Goal: Information Seeking & Learning: Compare options

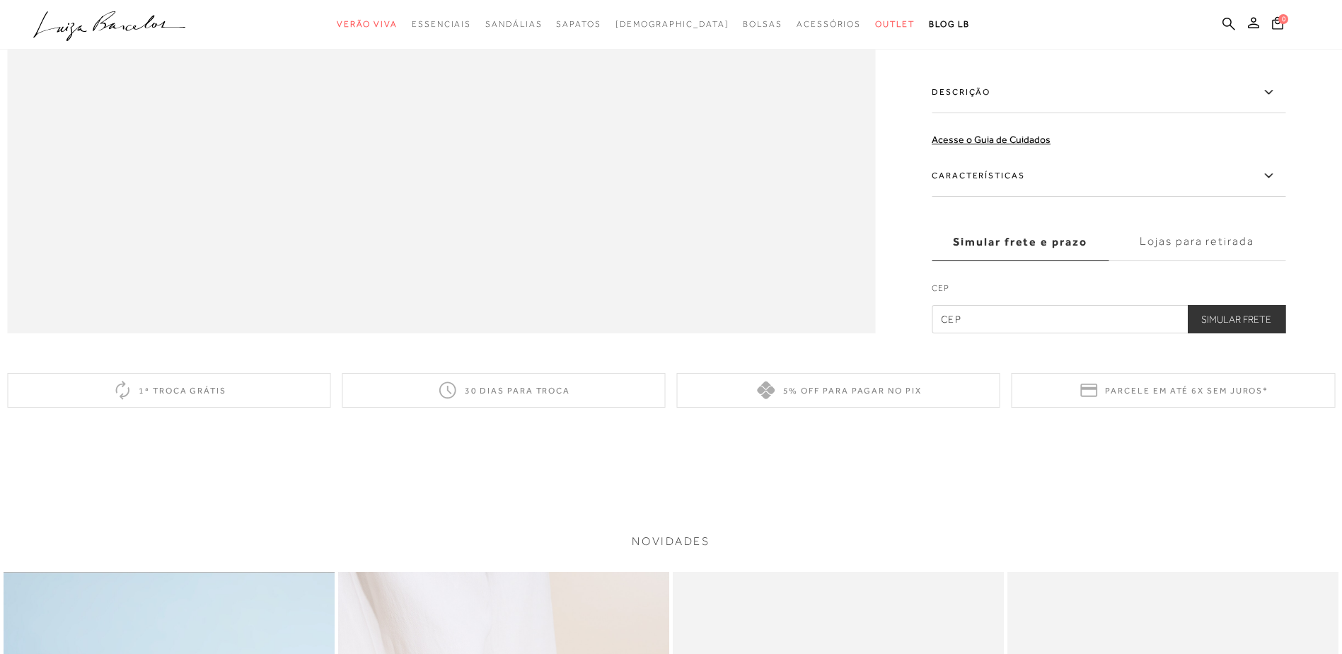
scroll to position [2122, 0]
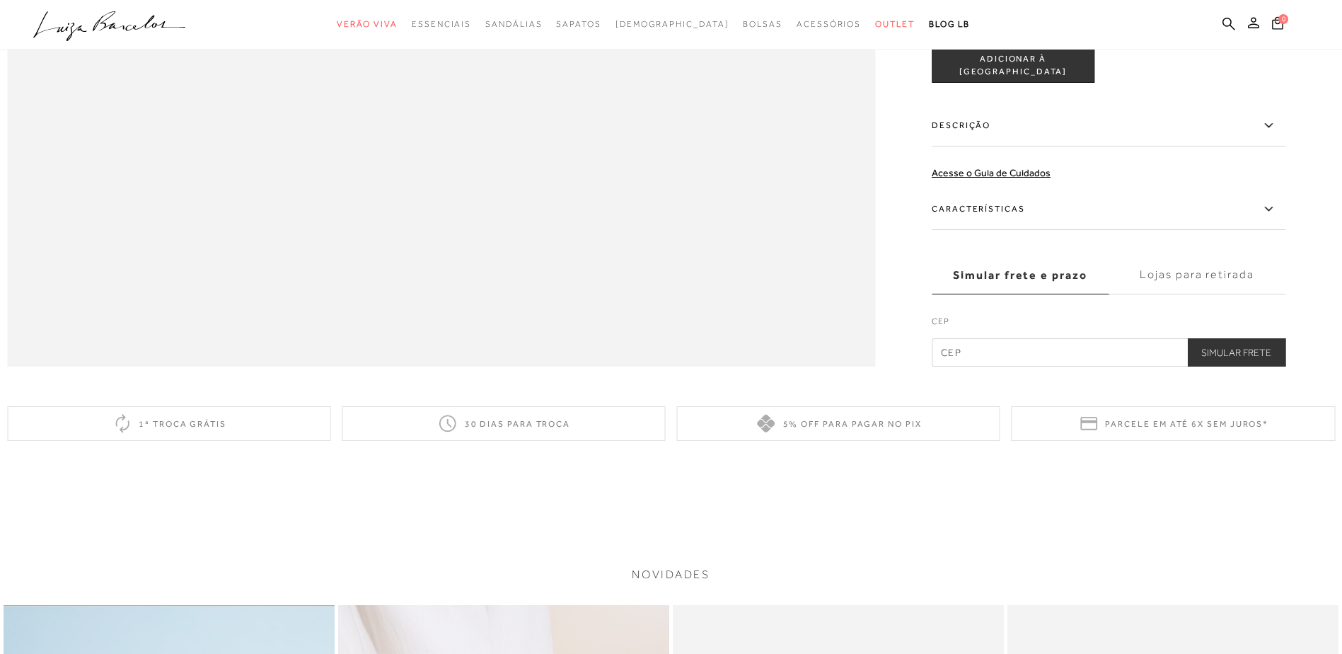
click at [976, 230] on label "Características" at bounding box center [1108, 209] width 354 height 41
click at [0, 0] on input "Características" at bounding box center [0, 0] width 0 height 0
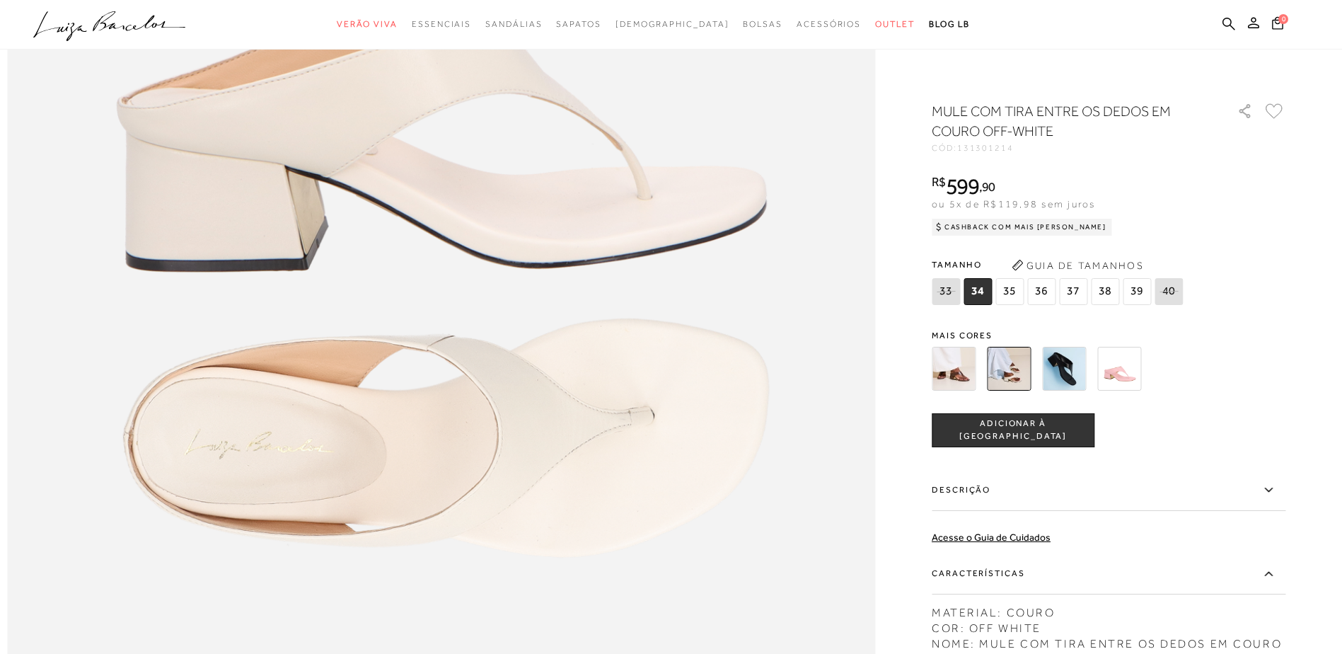
scroll to position [1415, 0]
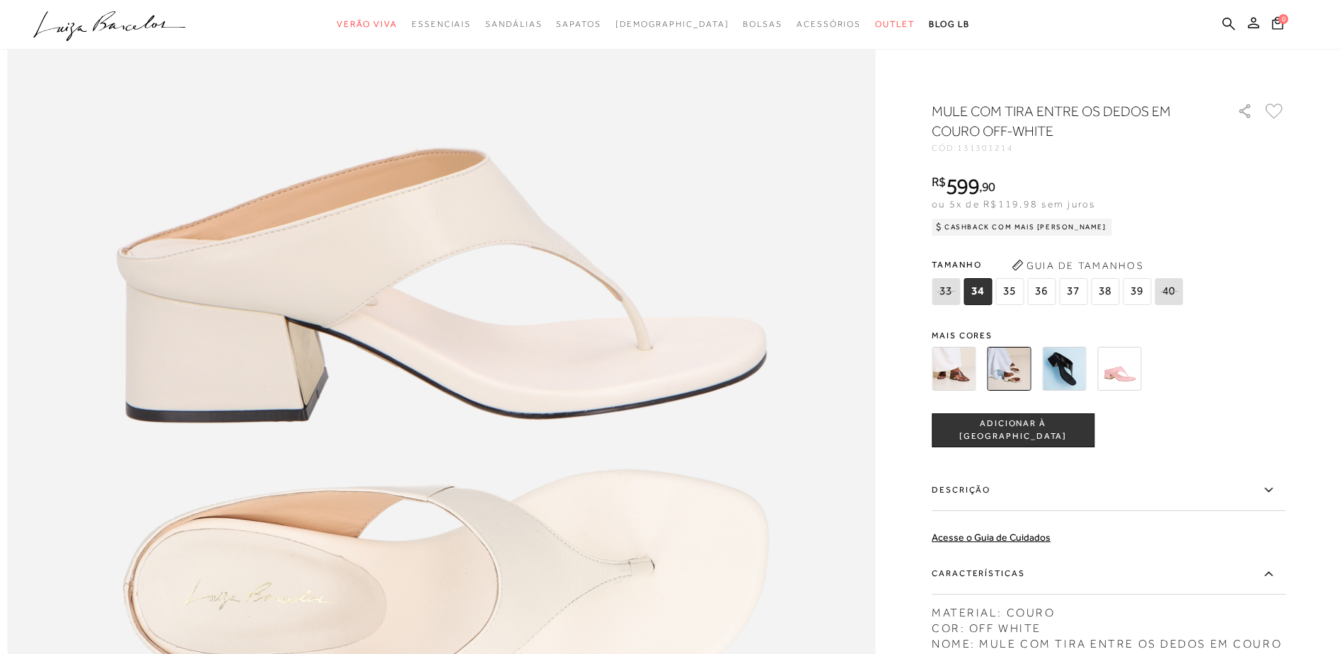
click at [960, 375] on img at bounding box center [953, 369] width 44 height 44
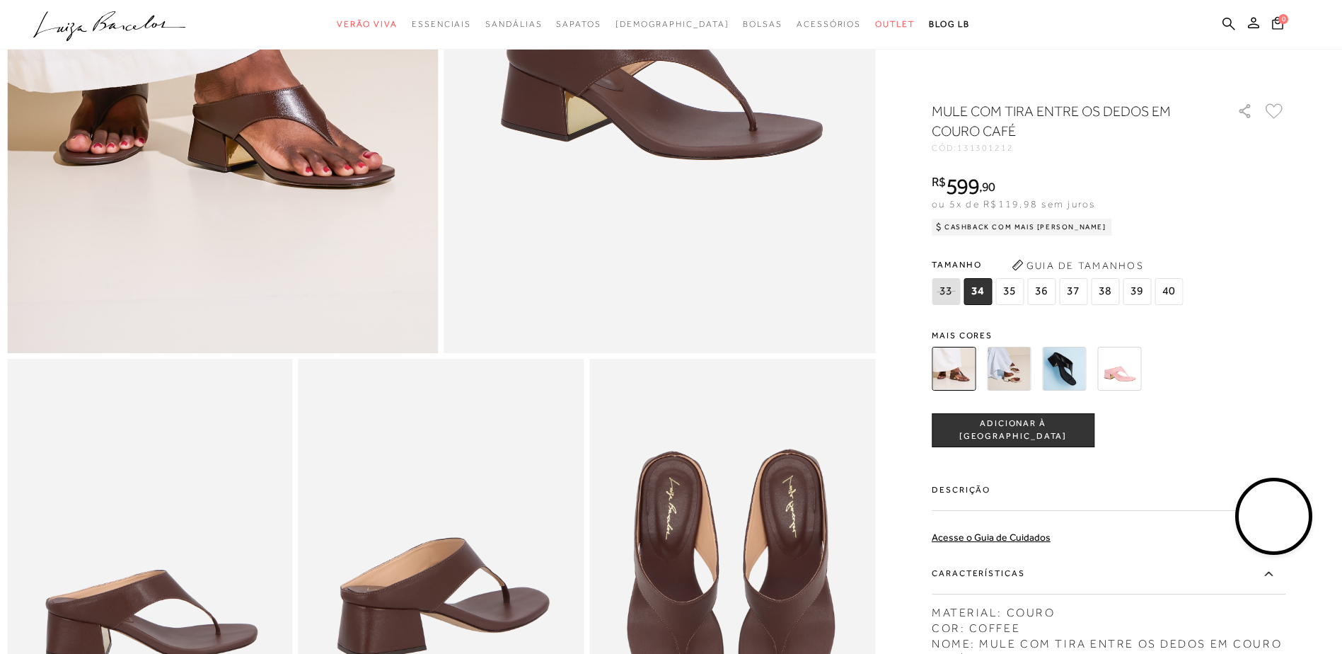
scroll to position [354, 0]
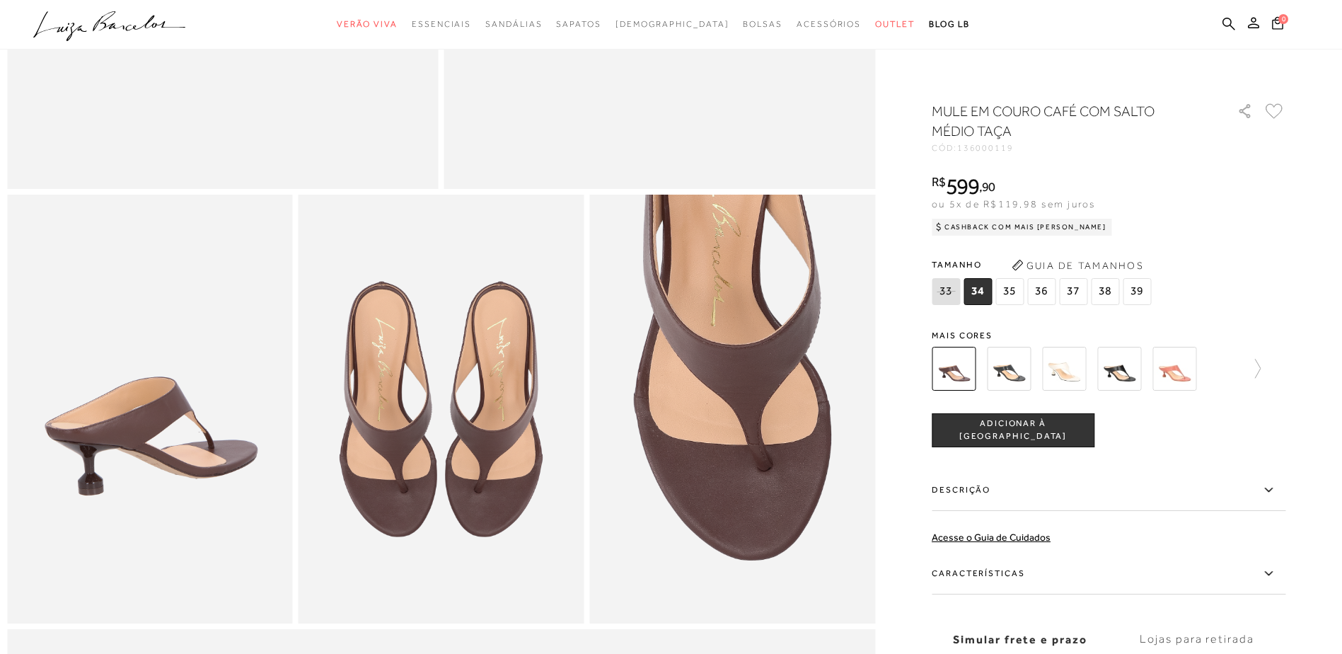
scroll to position [566, 0]
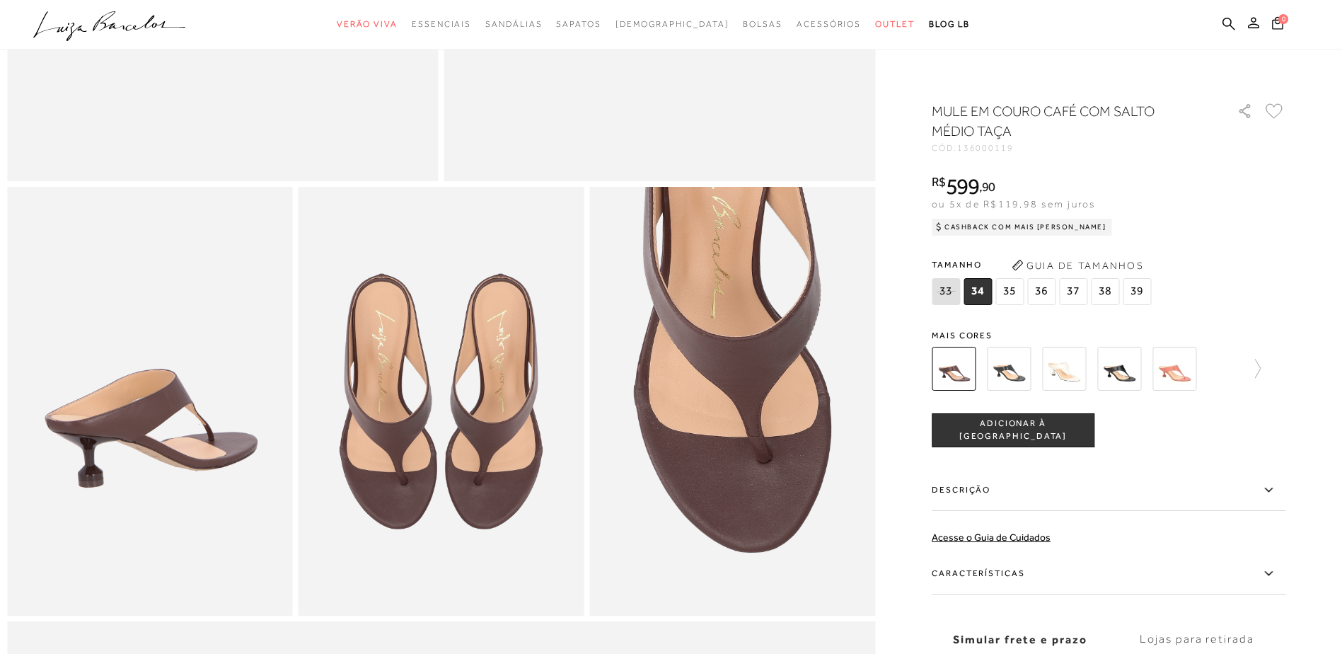
click at [991, 578] on label "Características" at bounding box center [1108, 573] width 354 height 41
click at [0, 0] on input "Características" at bounding box center [0, 0] width 0 height 0
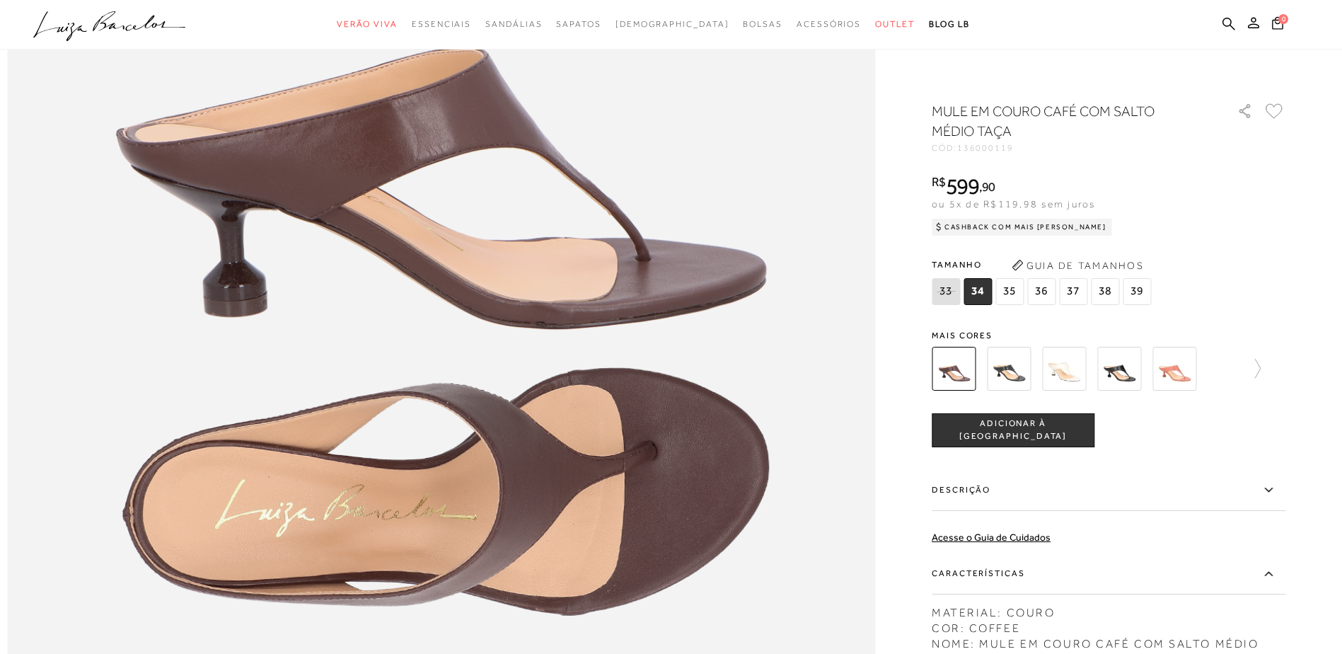
scroll to position [1511, 0]
